Goal: Find specific page/section: Find specific page/section

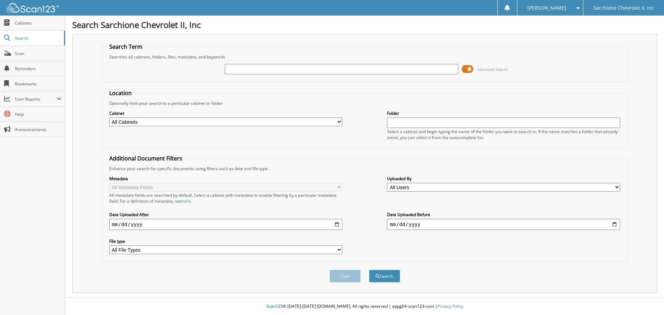
click at [28, 55] on span "Scan" at bounding box center [38, 53] width 47 height 6
click at [137, 123] on select "All Cabinets PARTS SERVICE RO Needs Filing" at bounding box center [225, 122] width 233 height 9
click at [39, 95] on span "User Reports" at bounding box center [32, 99] width 65 height 15
click at [38, 111] on span "My Recent Activity" at bounding box center [36, 114] width 51 height 6
